Goal: Task Accomplishment & Management: Use online tool/utility

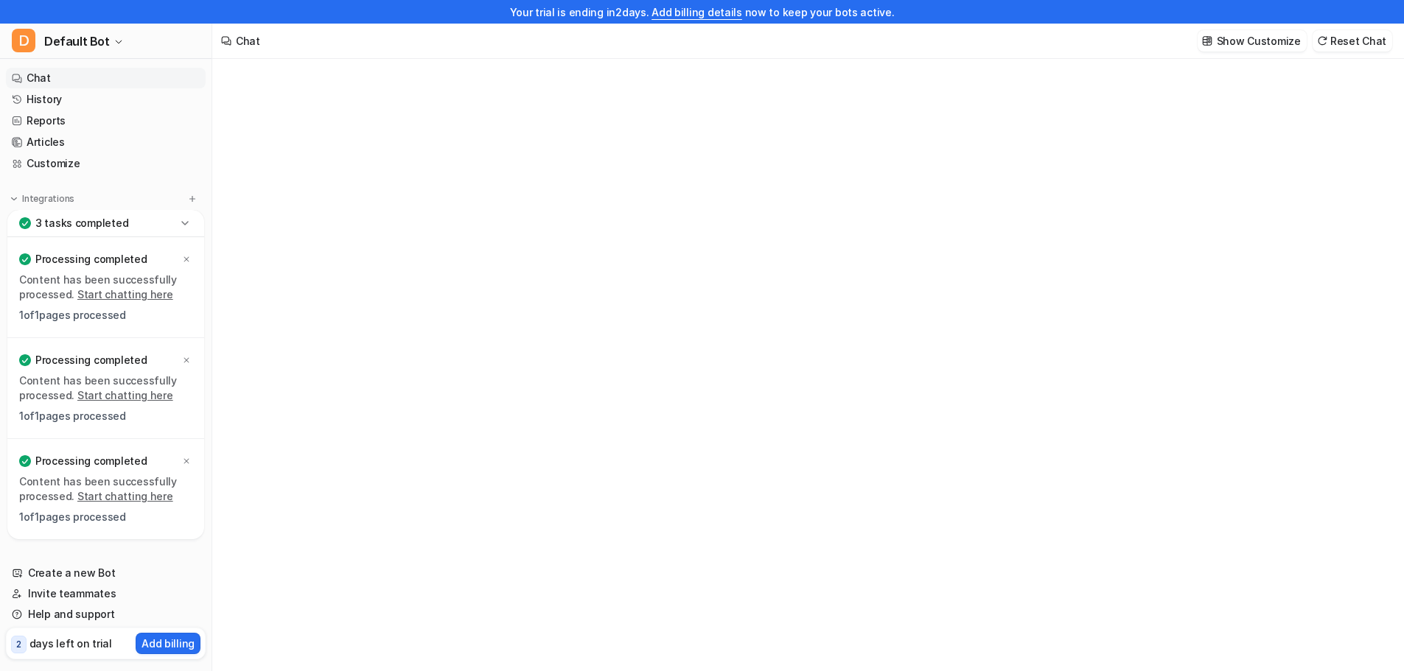
type textarea "**********"
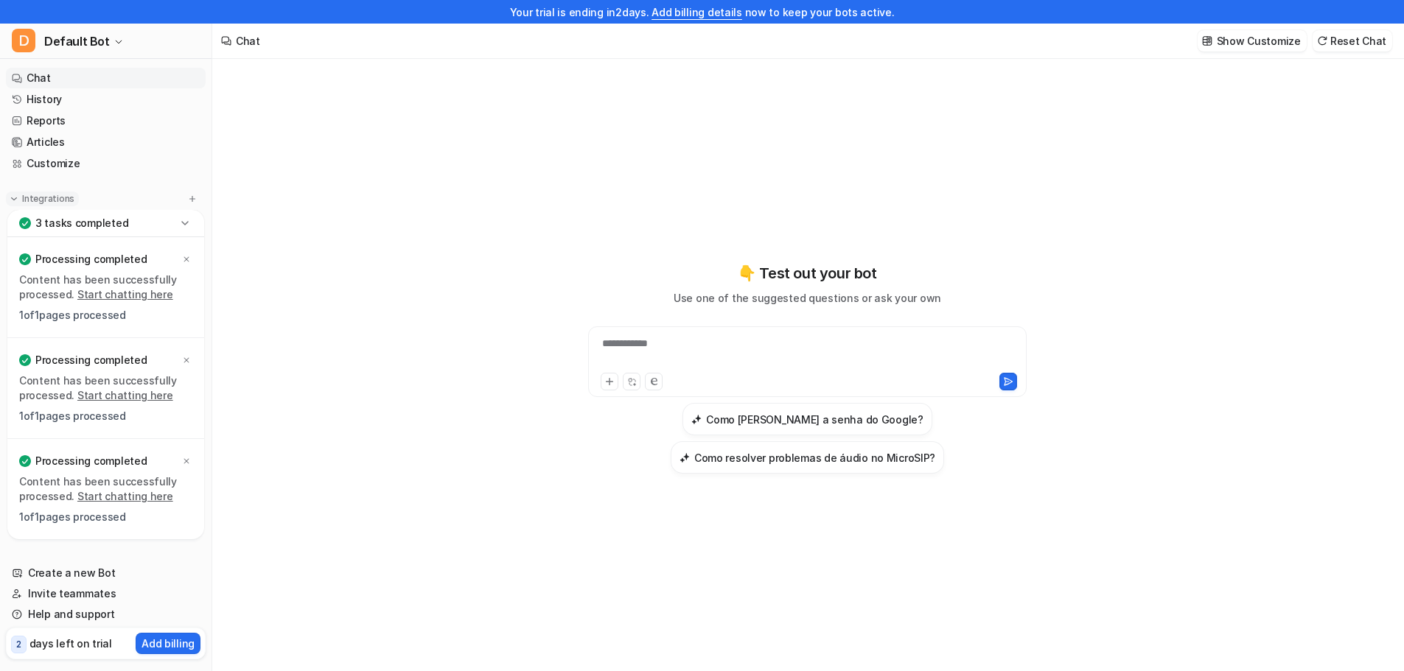
click at [18, 199] on img at bounding box center [14, 199] width 10 height 10
click at [188, 200] on img at bounding box center [192, 199] width 10 height 10
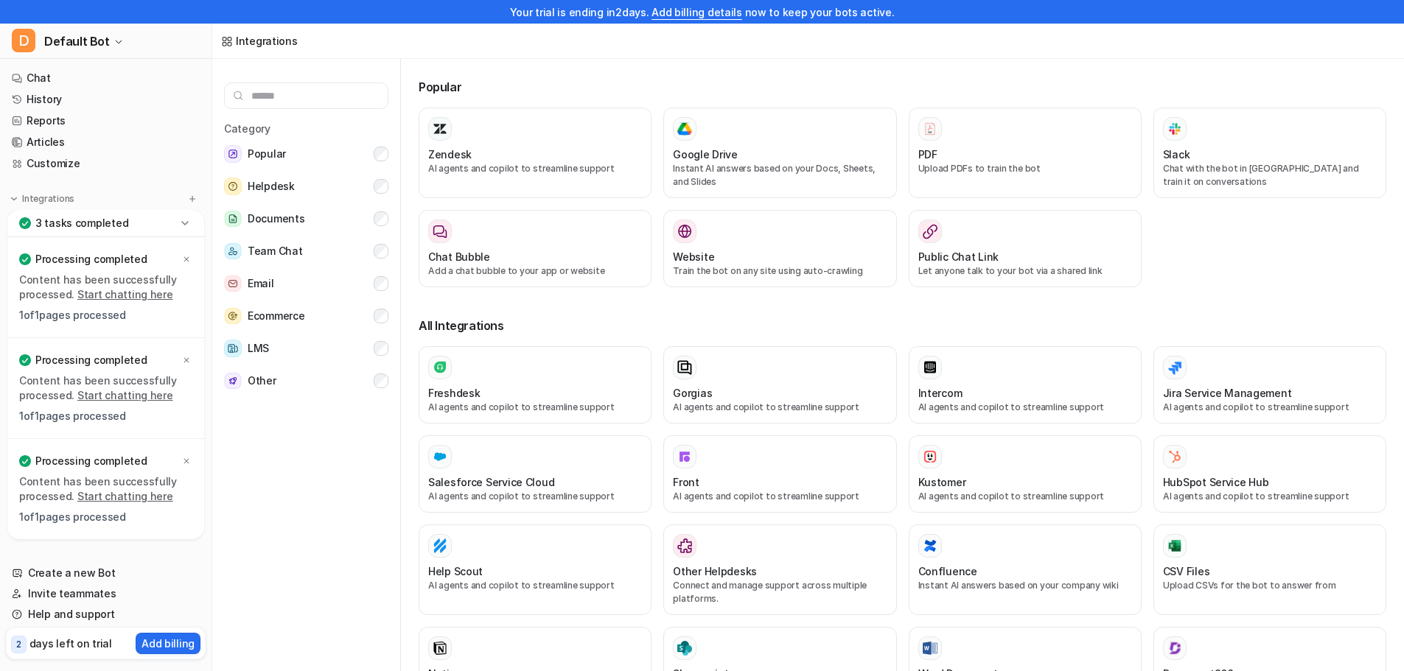
click at [82, 220] on p "3 tasks completed" at bounding box center [81, 223] width 93 height 15
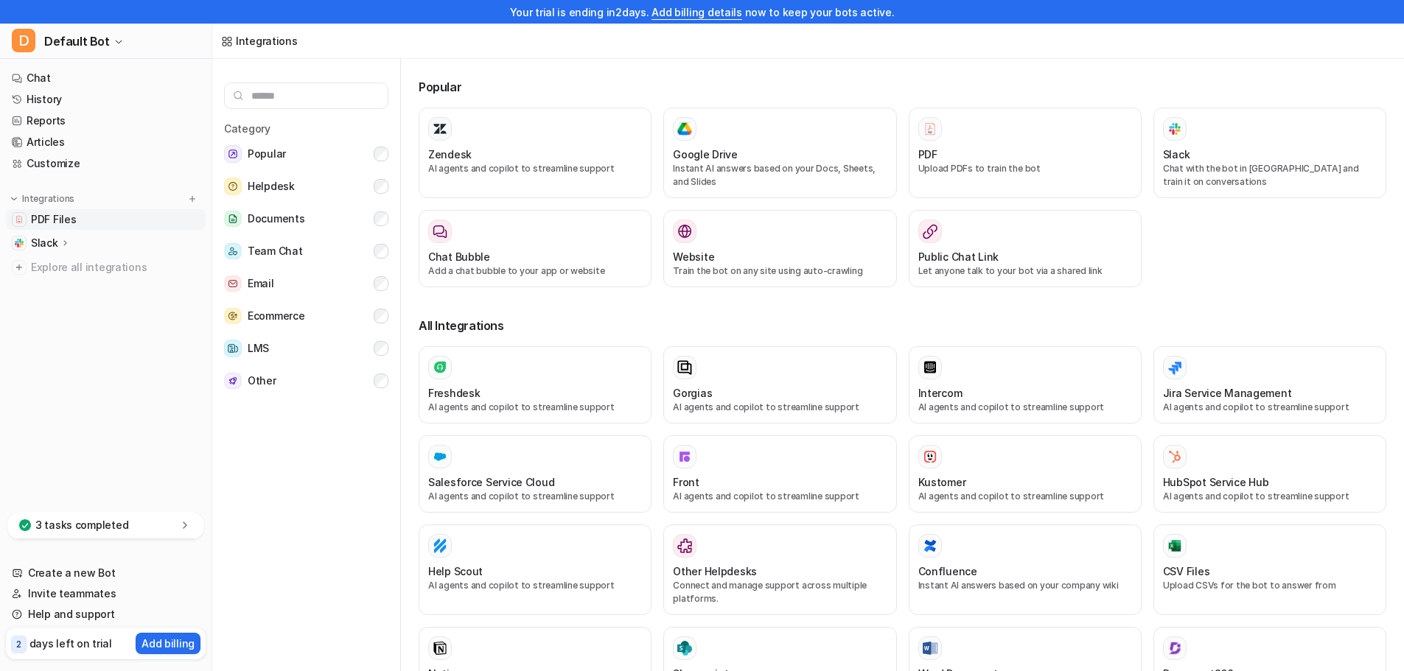
click at [52, 220] on span "PDF Files" at bounding box center [53, 219] width 45 height 15
click at [57, 223] on span "PDF Files" at bounding box center [53, 219] width 45 height 15
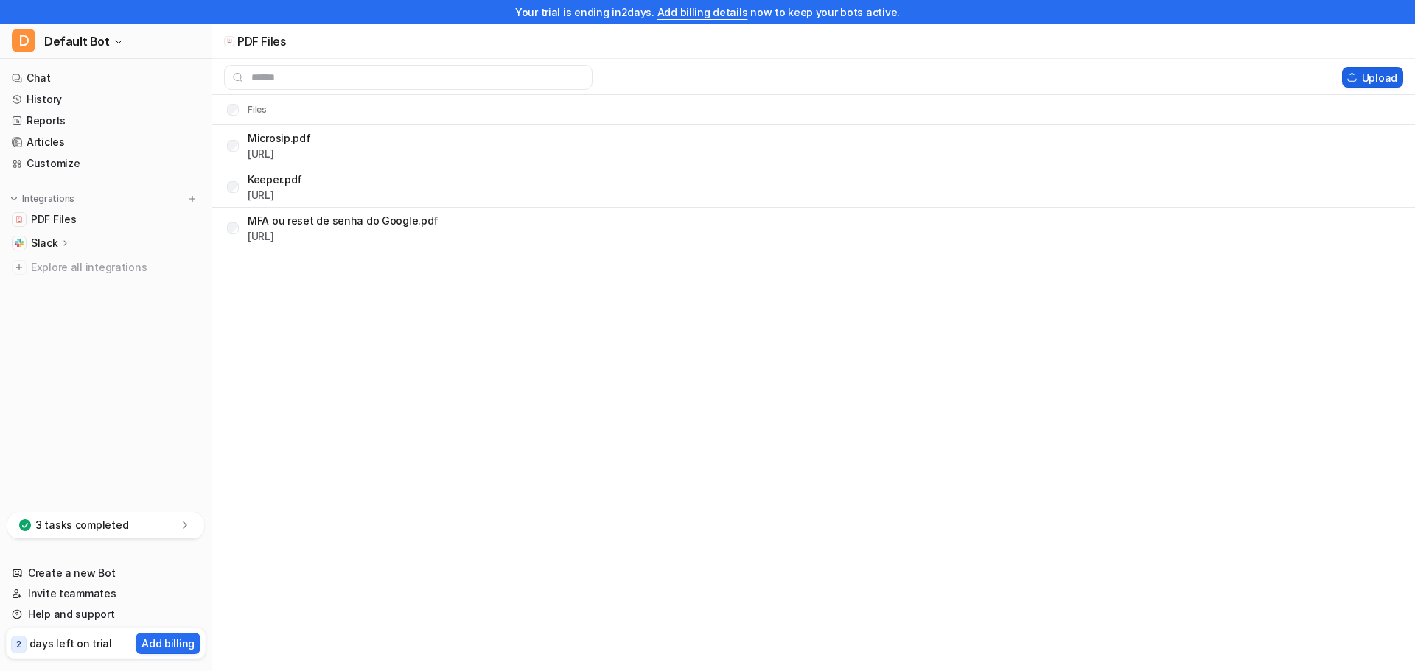
click at [1375, 83] on button "Upload" at bounding box center [1372, 77] width 61 height 21
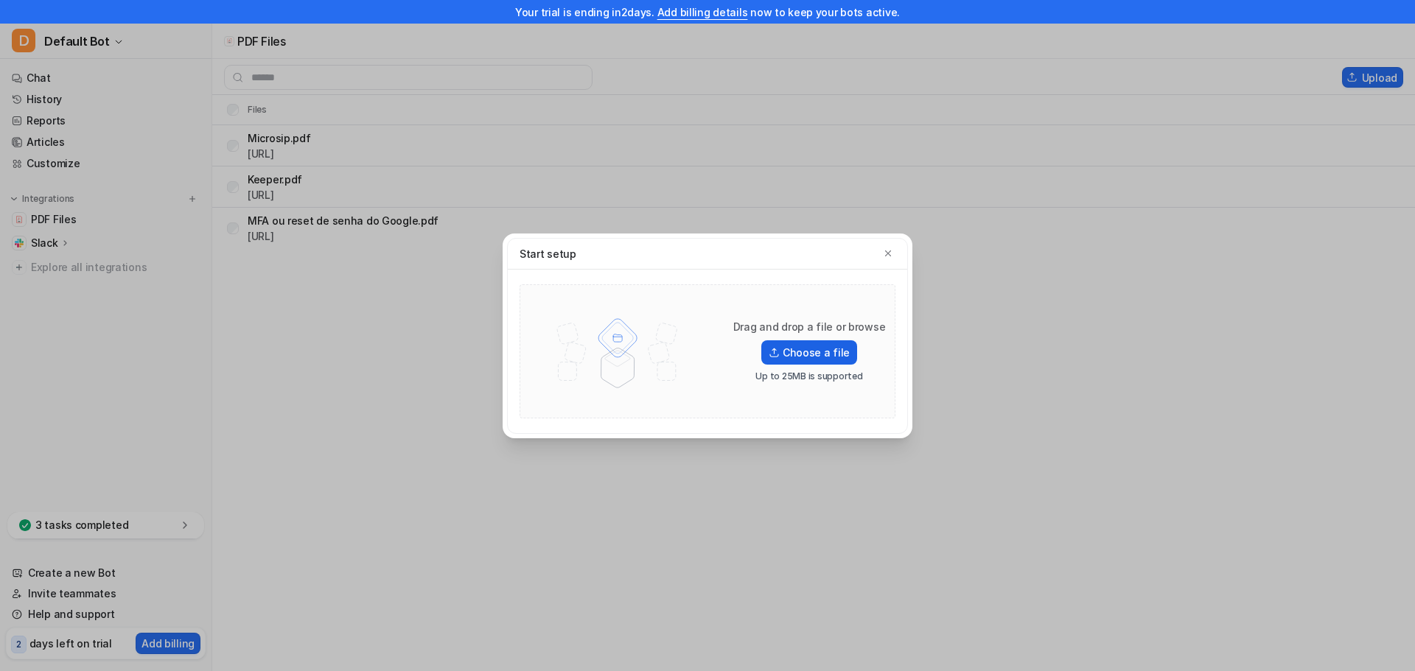
click at [822, 350] on label "Choose a file" at bounding box center [809, 352] width 96 height 24
click at [0, 0] on input "Choose a file" at bounding box center [0, 0] width 0 height 0
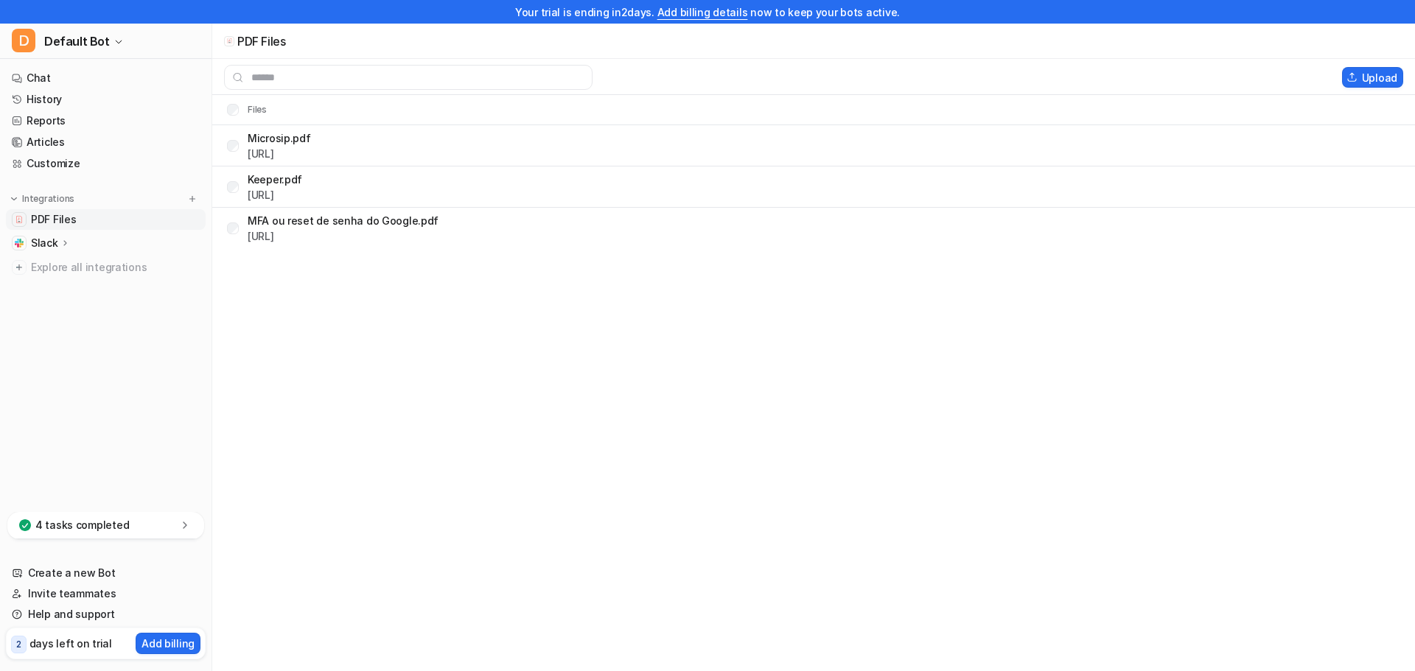
click at [61, 216] on span "PDF Files" at bounding box center [53, 219] width 45 height 15
click at [41, 216] on span "PDF Files" at bounding box center [53, 219] width 45 height 15
click at [19, 200] on button "Integrations" at bounding box center [42, 199] width 73 height 15
click at [49, 222] on span "PDF Files" at bounding box center [53, 219] width 45 height 15
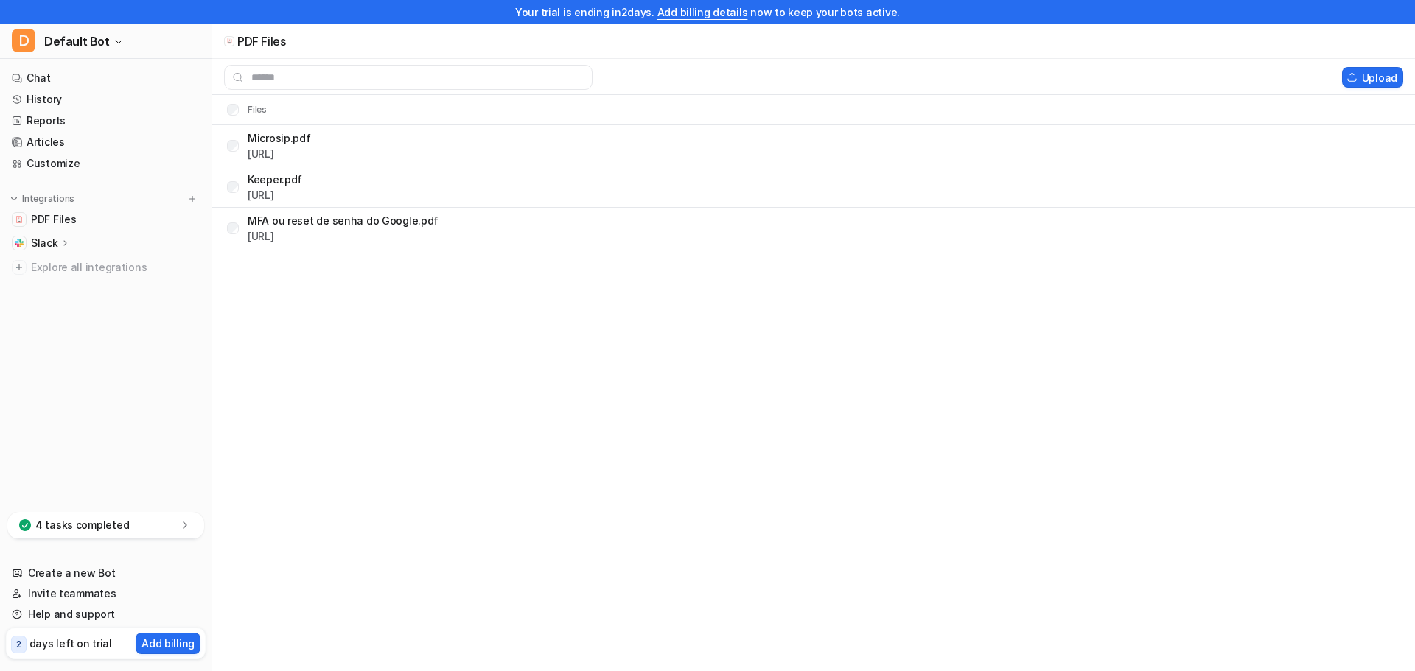
click at [1404, 72] on div "Upload" at bounding box center [1375, 77] width 67 height 21
click at [1388, 73] on button "Upload" at bounding box center [1372, 77] width 61 height 21
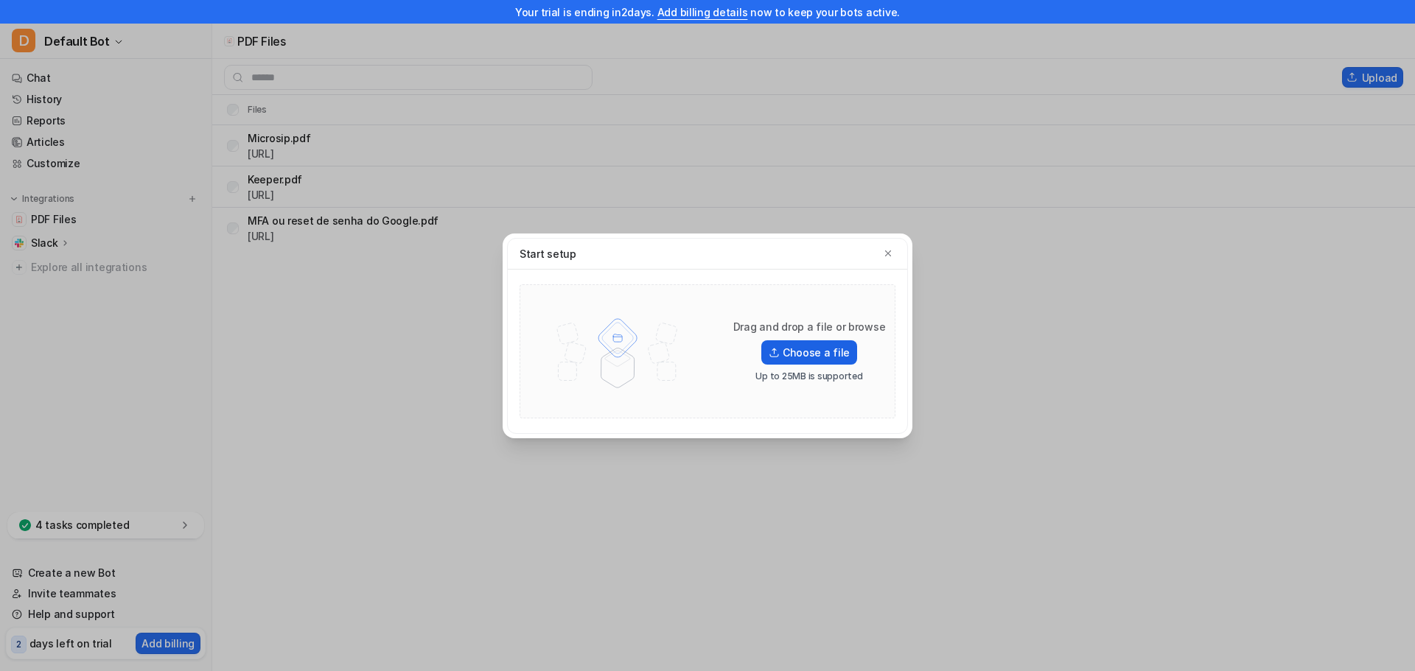
click at [801, 356] on label "Choose a file" at bounding box center [809, 352] width 96 height 24
click at [0, 0] on input "Choose a file" at bounding box center [0, 0] width 0 height 0
